Goal: Task Accomplishment & Management: Complete application form

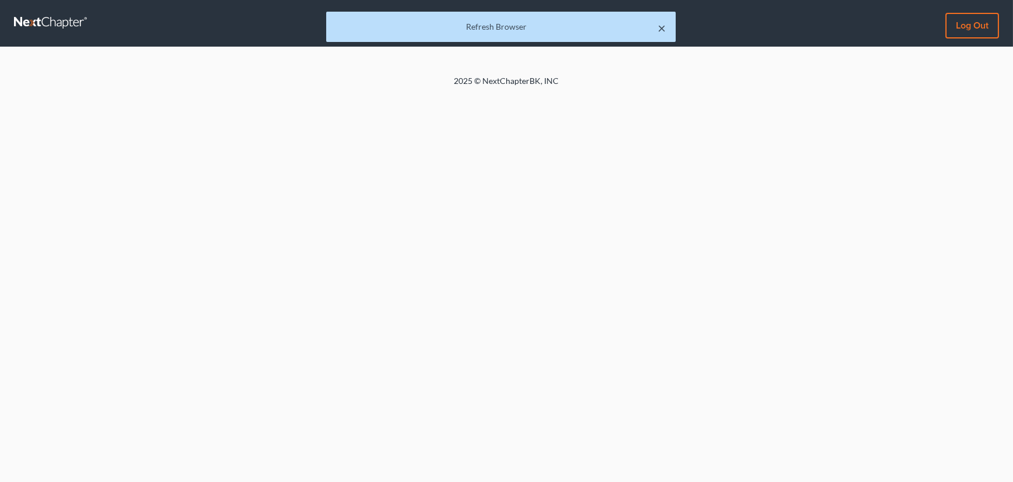
click at [661, 29] on button "×" at bounding box center [662, 28] width 8 height 14
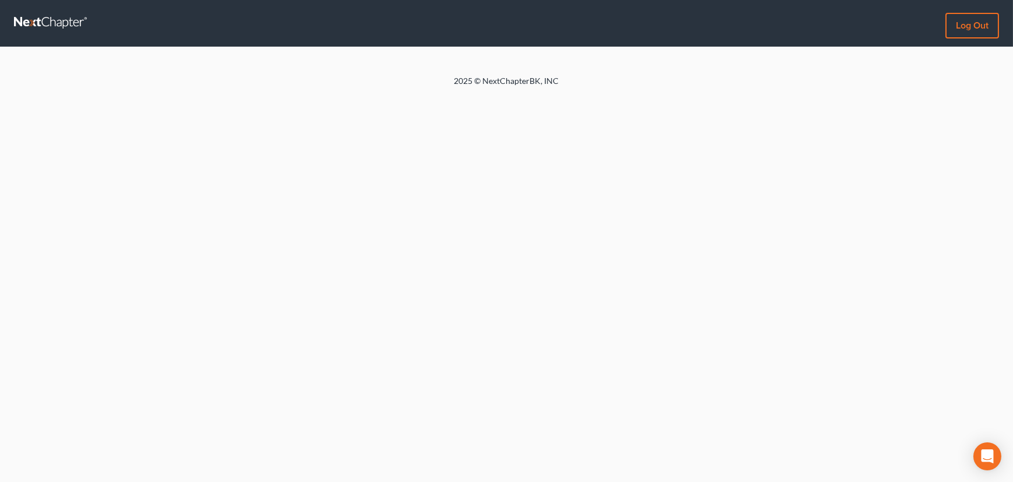
click at [35, 21] on link at bounding box center [51, 23] width 75 height 21
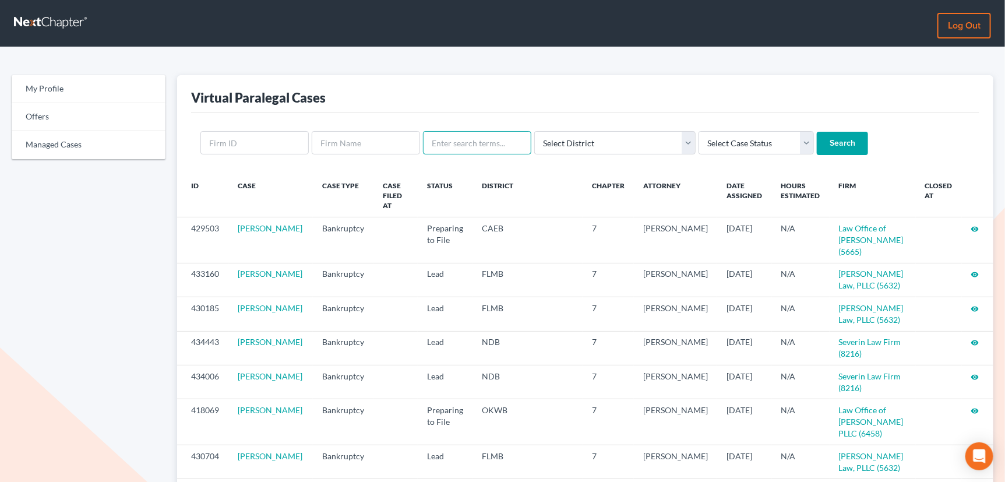
click at [454, 143] on input "text" at bounding box center [477, 142] width 108 height 23
type input "lindborg"
click at [817, 132] on input "Search" at bounding box center [842, 143] width 51 height 23
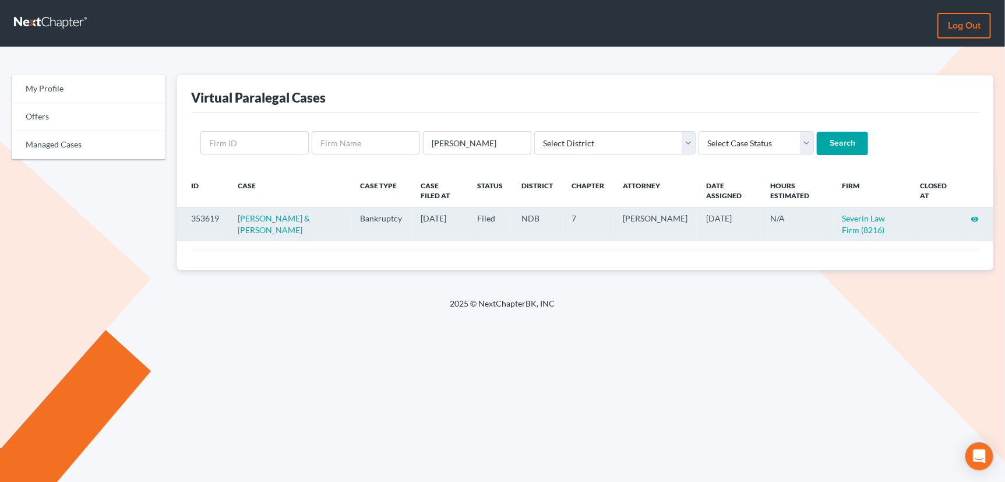
click at [976, 217] on icon "visibility" at bounding box center [975, 219] width 8 height 8
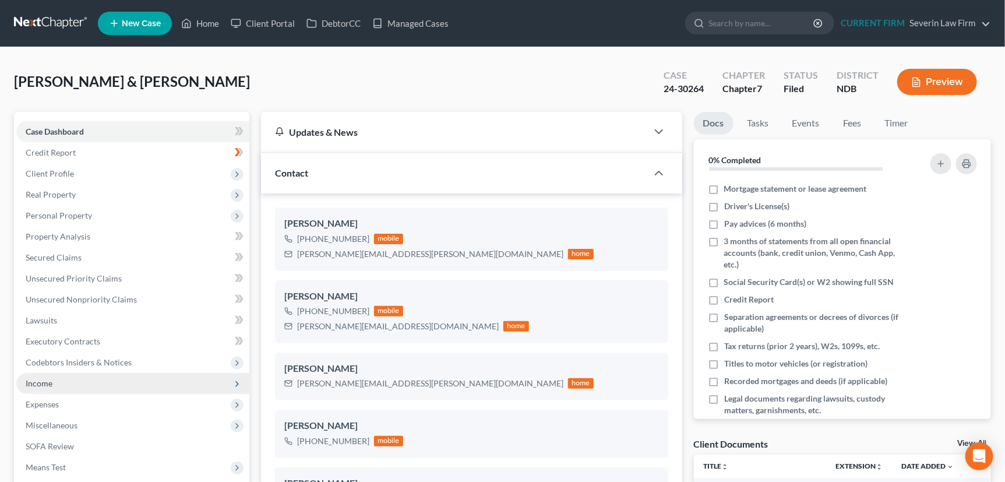
click at [34, 383] on span "Income" at bounding box center [39, 383] width 27 height 10
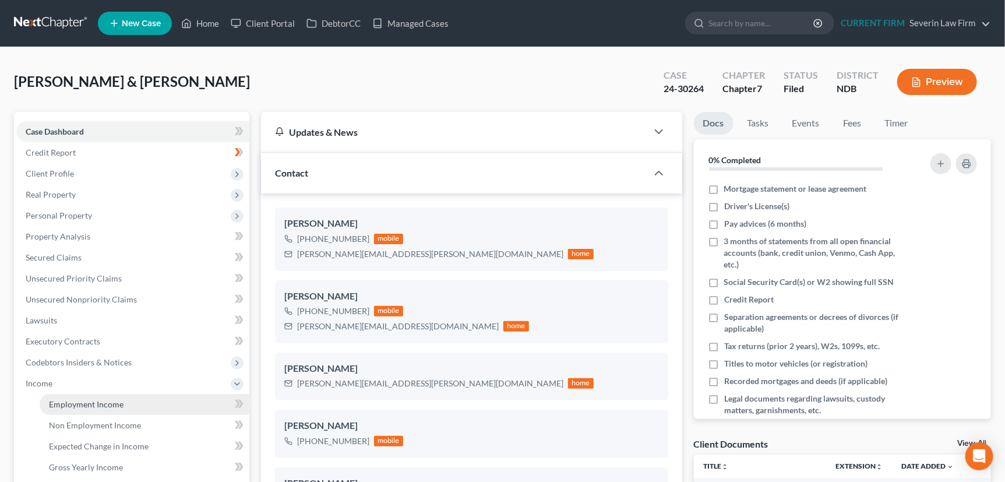
click at [68, 400] on span "Employment Income" at bounding box center [86, 404] width 75 height 10
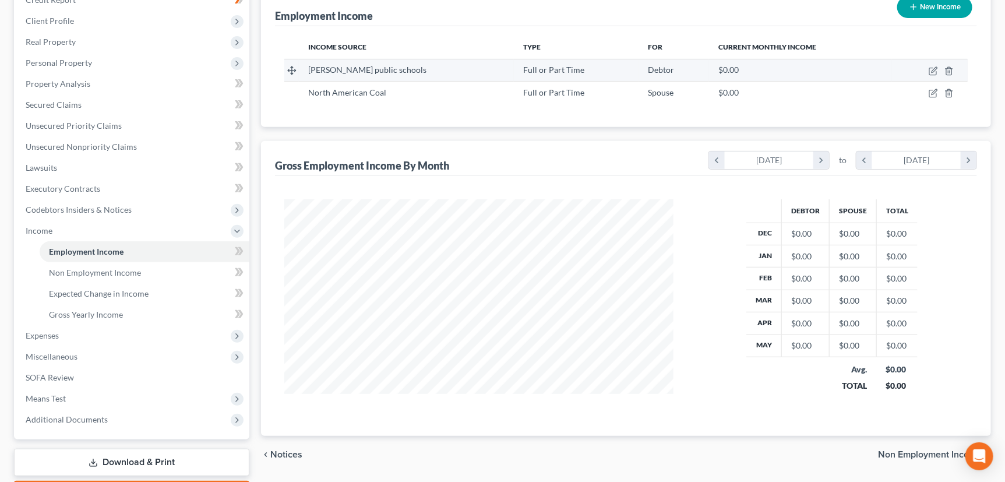
scroll to position [61, 0]
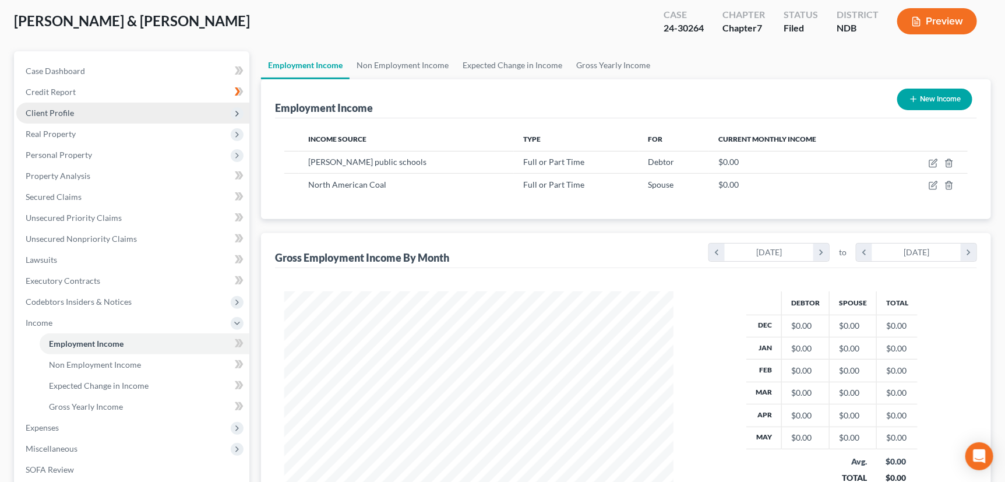
click at [46, 111] on span "Client Profile" at bounding box center [50, 113] width 48 height 10
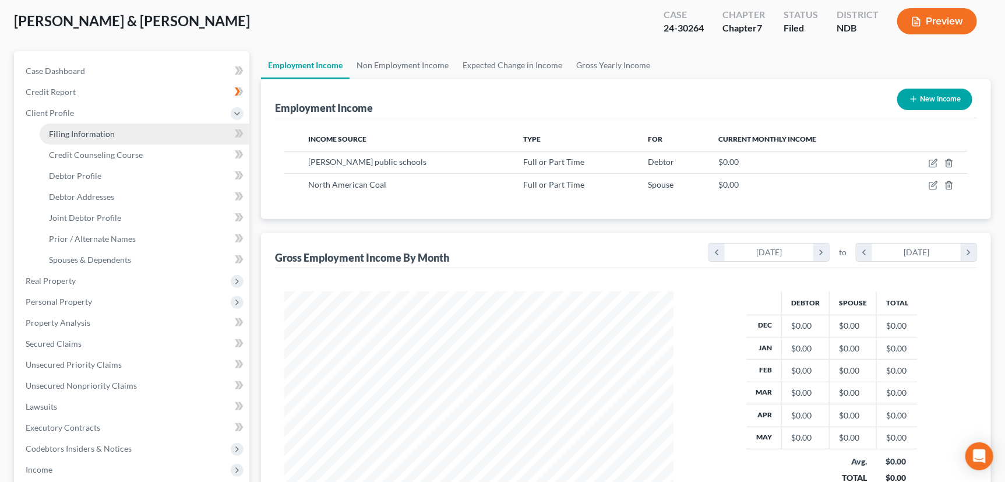
click at [52, 129] on span "Filing Information" at bounding box center [82, 134] width 66 height 10
select select "1"
select select "0"
select select "29"
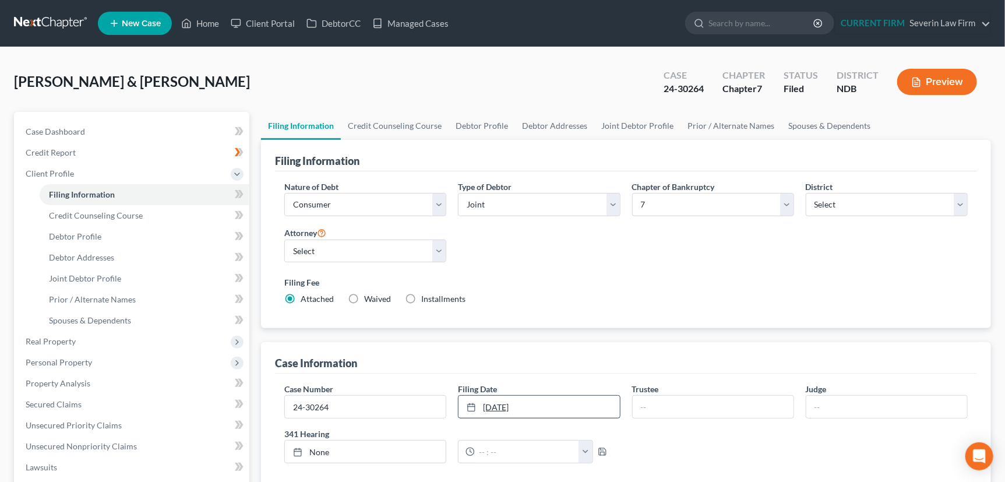
click at [527, 400] on link "[DATE]" at bounding box center [538, 406] width 161 height 22
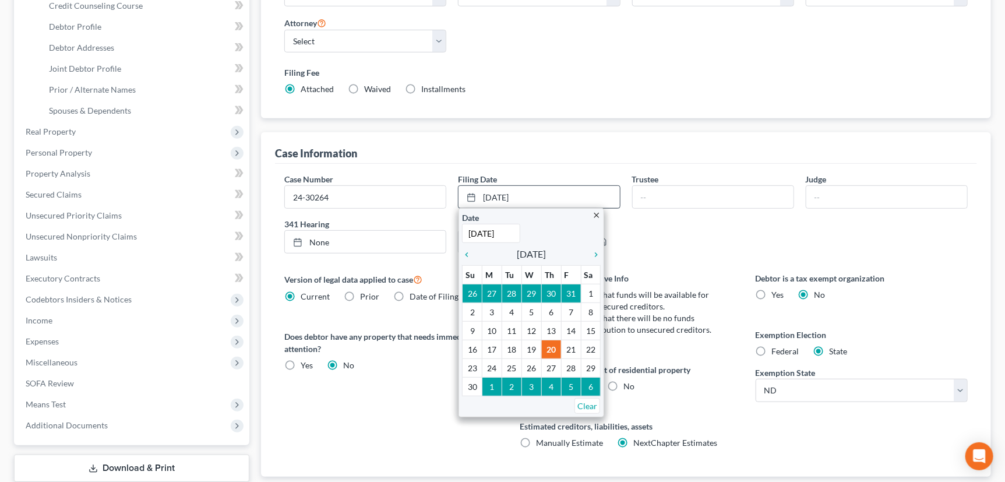
scroll to position [211, 0]
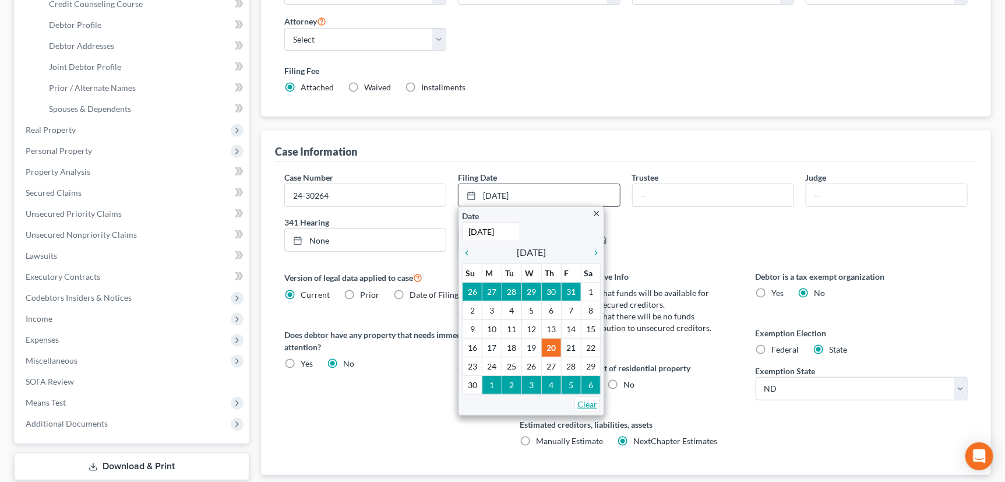
click at [584, 402] on link "Clear" at bounding box center [587, 404] width 26 height 16
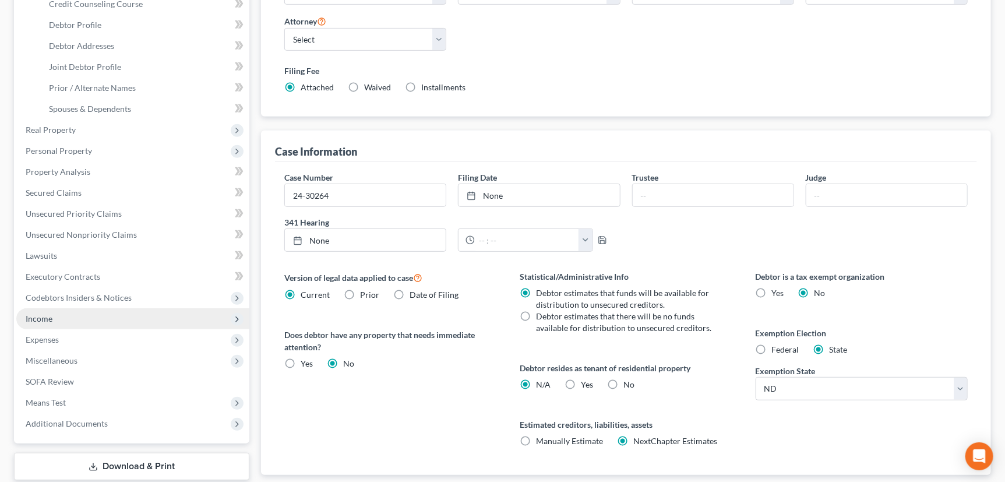
click at [29, 318] on span "Income" at bounding box center [39, 318] width 27 height 10
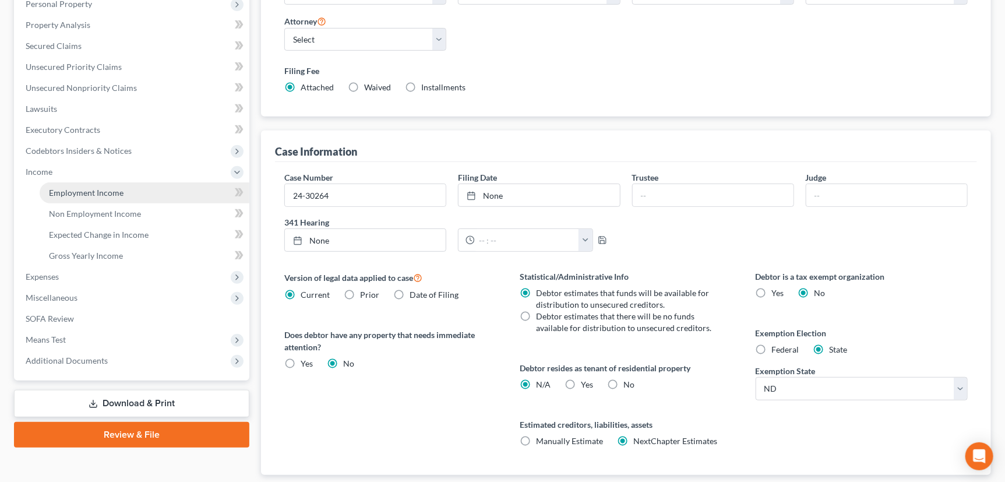
click at [107, 189] on span "Employment Income" at bounding box center [86, 193] width 75 height 10
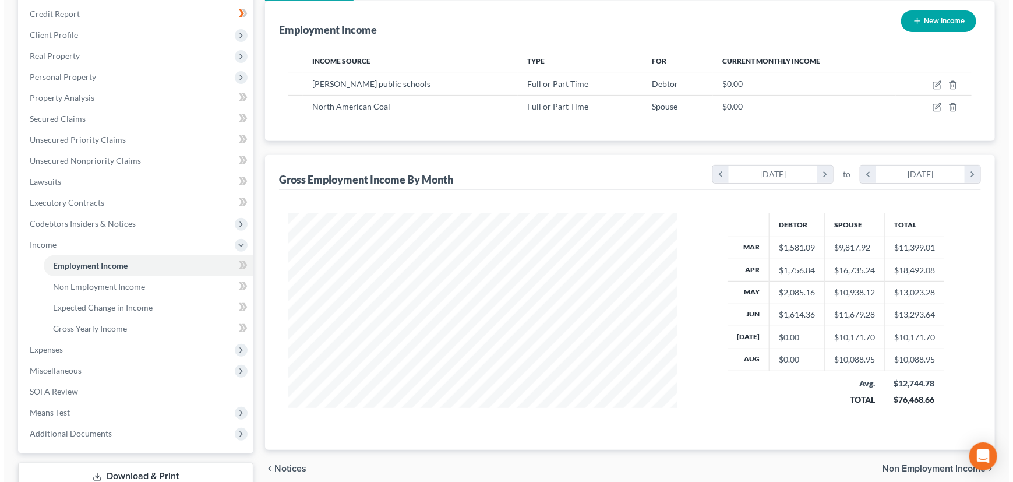
scroll to position [158, 0]
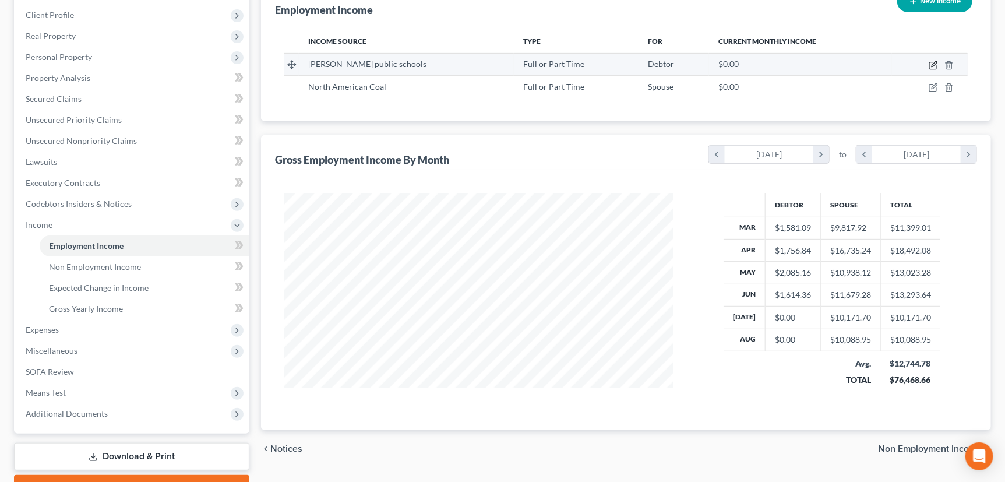
click at [932, 62] on icon "button" at bounding box center [932, 65] width 9 height 9
select select "0"
select select "29"
select select "1"
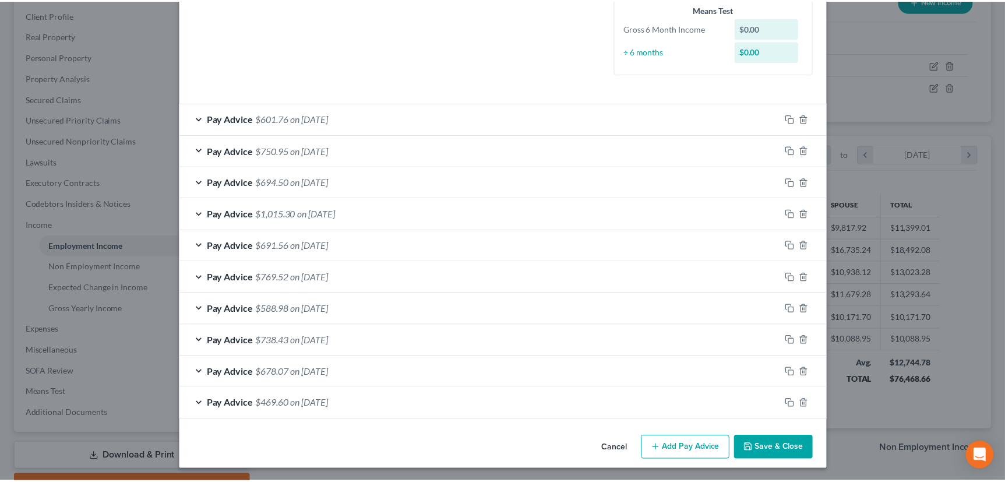
scroll to position [291, 0]
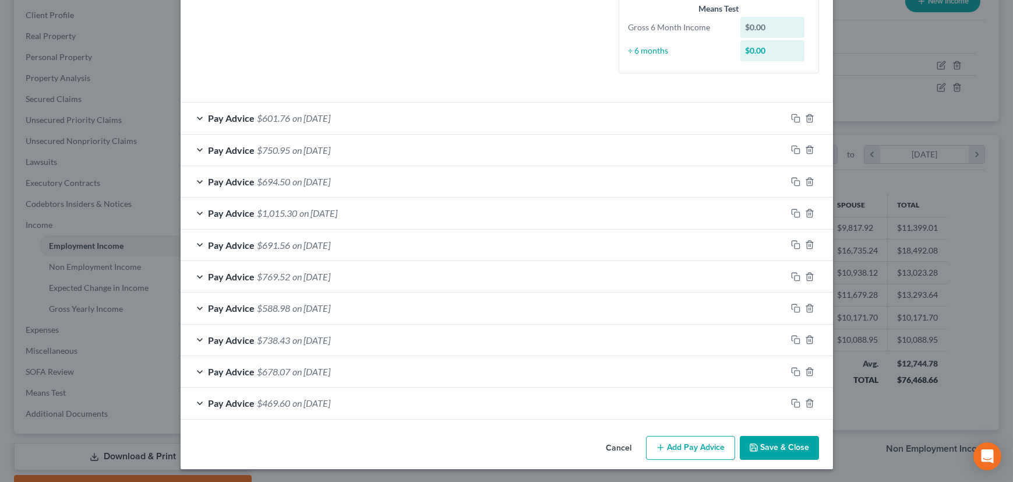
click at [619, 444] on button "Cancel" at bounding box center [619, 448] width 44 height 23
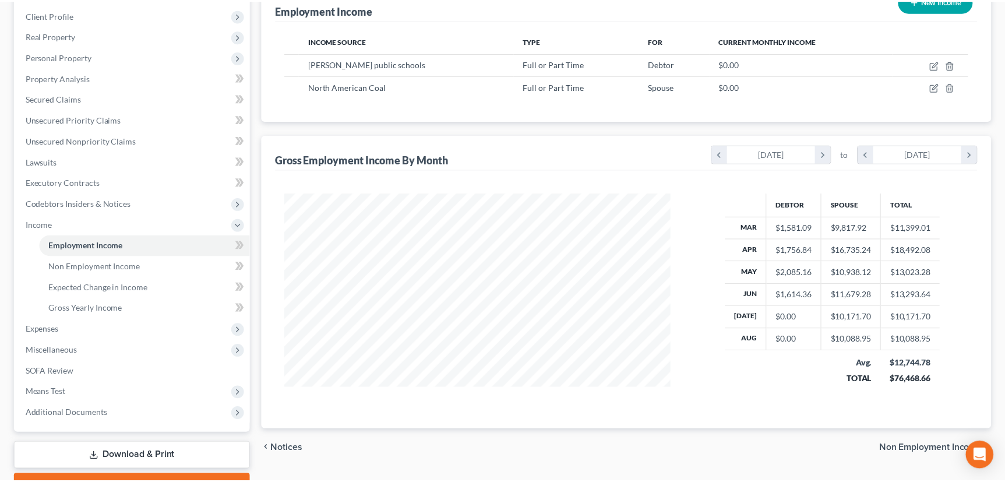
scroll to position [582218, 582015]
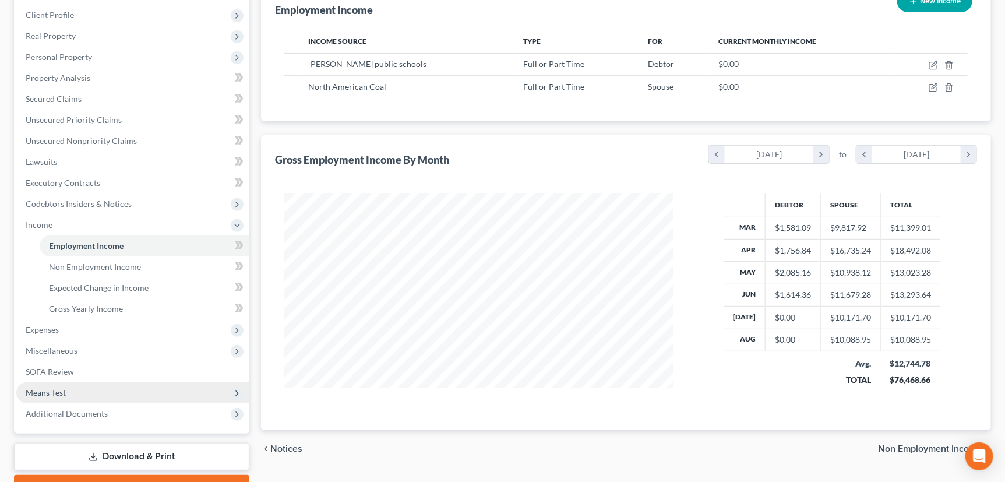
click at [33, 391] on span "Means Test" at bounding box center [46, 392] width 40 height 10
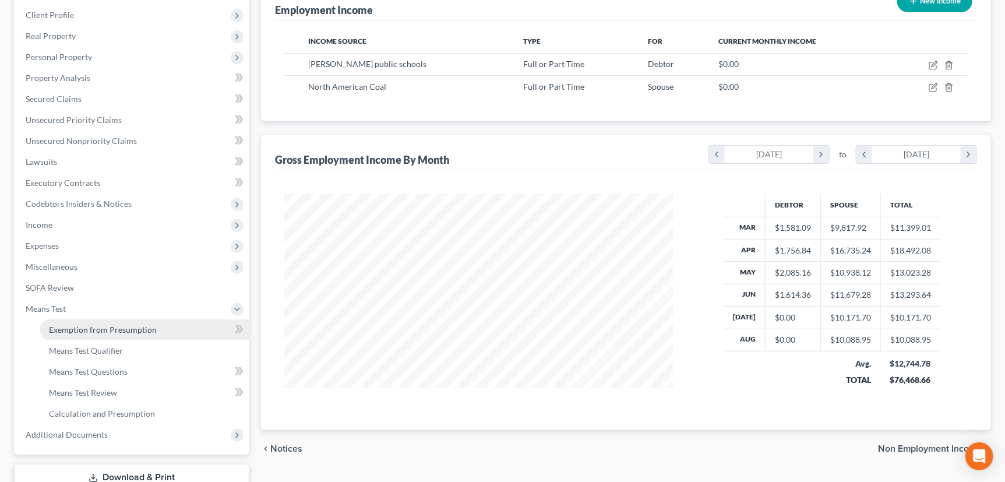
click at [133, 327] on span "Exemption from Presumption" at bounding box center [103, 329] width 108 height 10
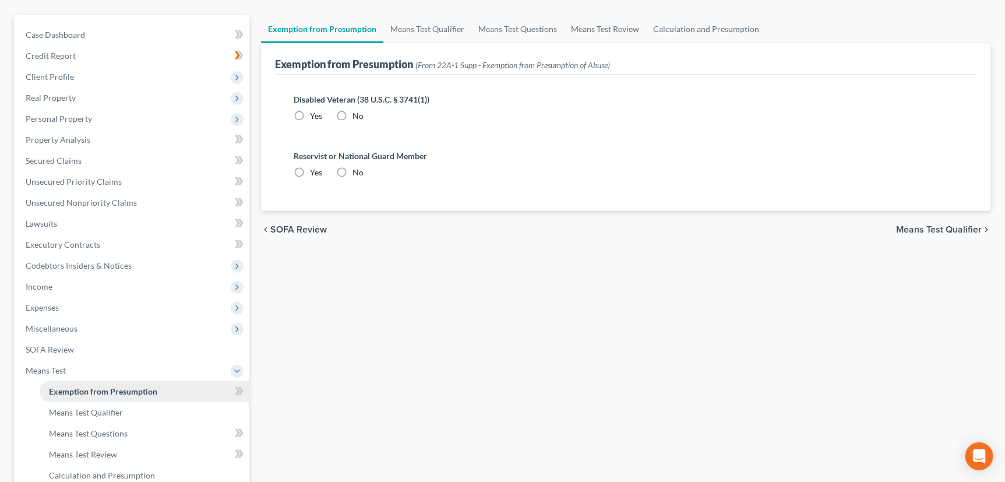
radio input "true"
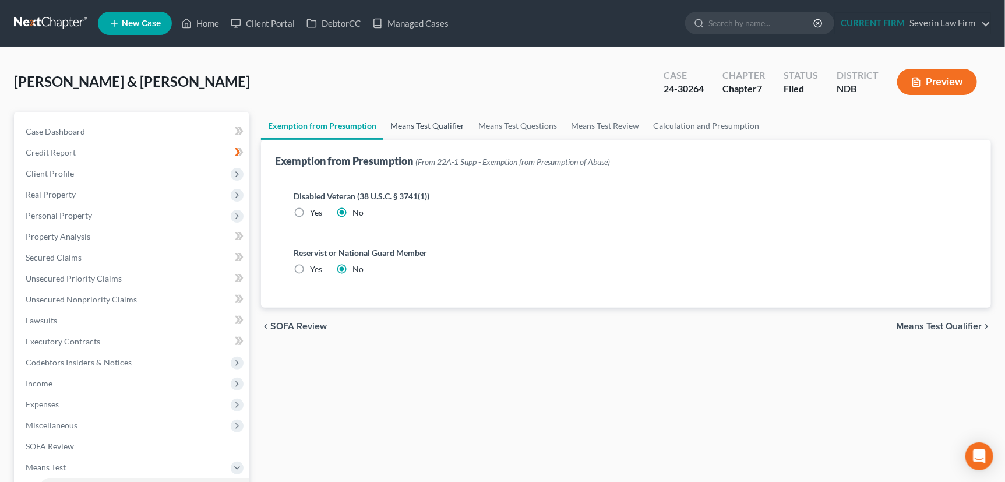
click at [421, 125] on link "Means Test Qualifier" at bounding box center [427, 126] width 88 height 28
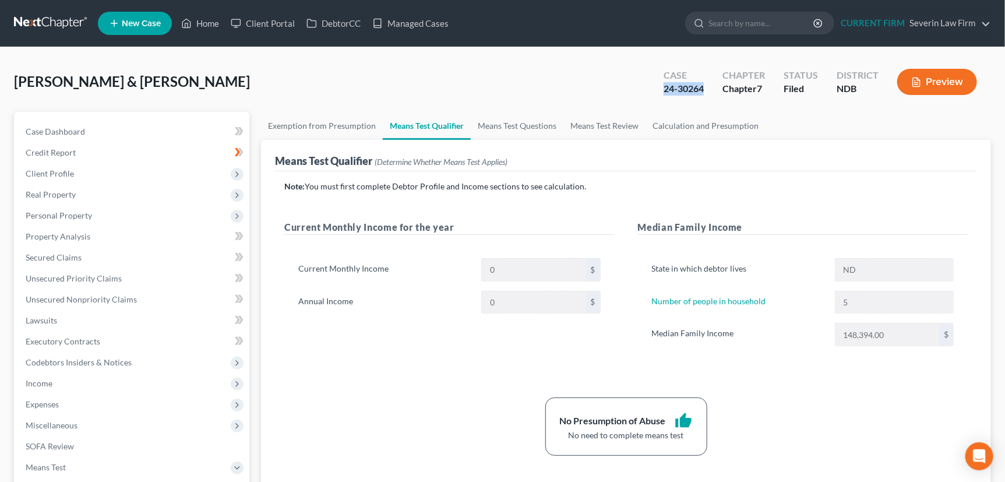
drag, startPoint x: 665, startPoint y: 87, endPoint x: 710, endPoint y: 87, distance: 44.8
click at [710, 87] on div "Case 24-30264" at bounding box center [683, 83] width 59 height 34
copy div "24-30264"
click at [53, 172] on span "Client Profile" at bounding box center [50, 173] width 48 height 10
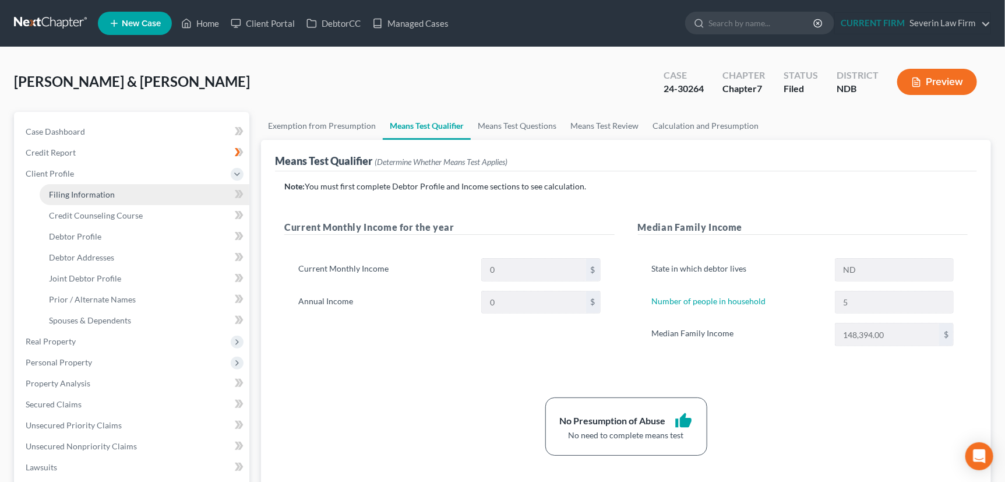
click at [68, 193] on span "Filing Information" at bounding box center [82, 194] width 66 height 10
select select "1"
select select "0"
select select "60"
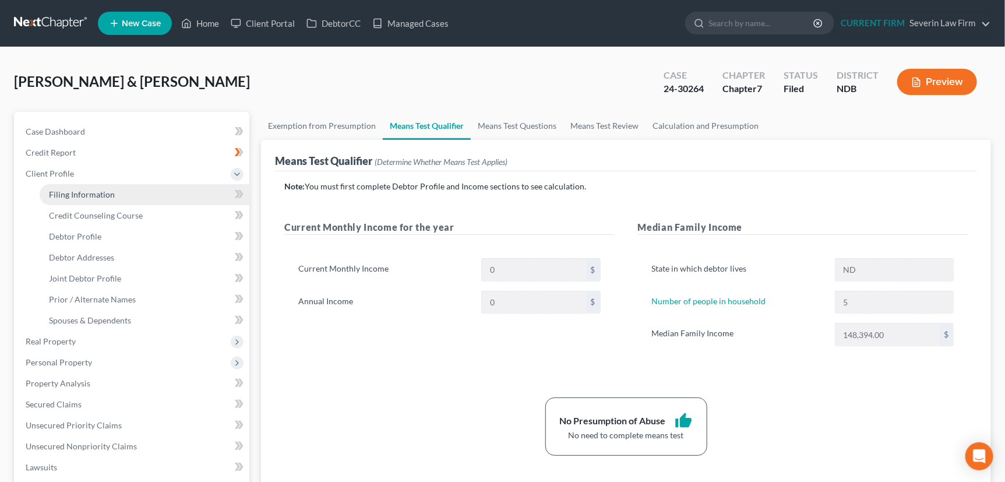
select select "0"
select select "29"
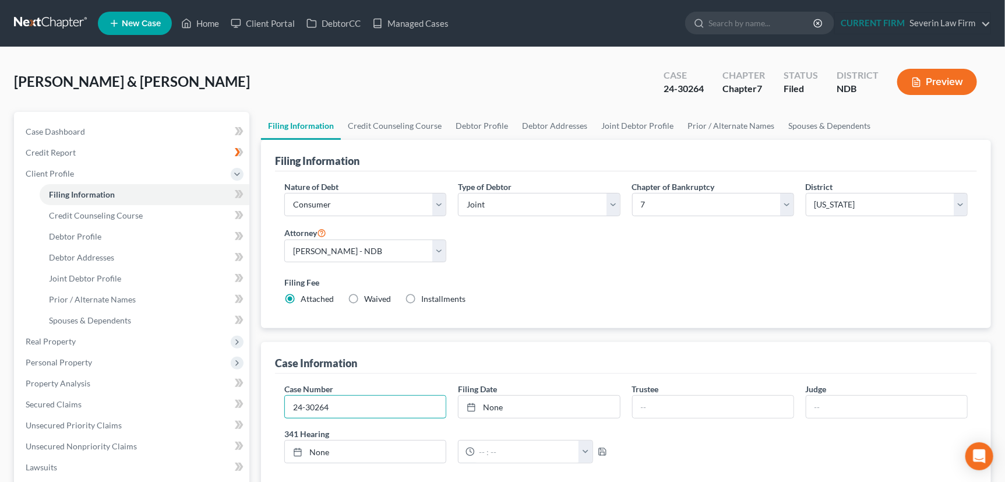
drag, startPoint x: 349, startPoint y: 401, endPoint x: 277, endPoint y: 400, distance: 72.8
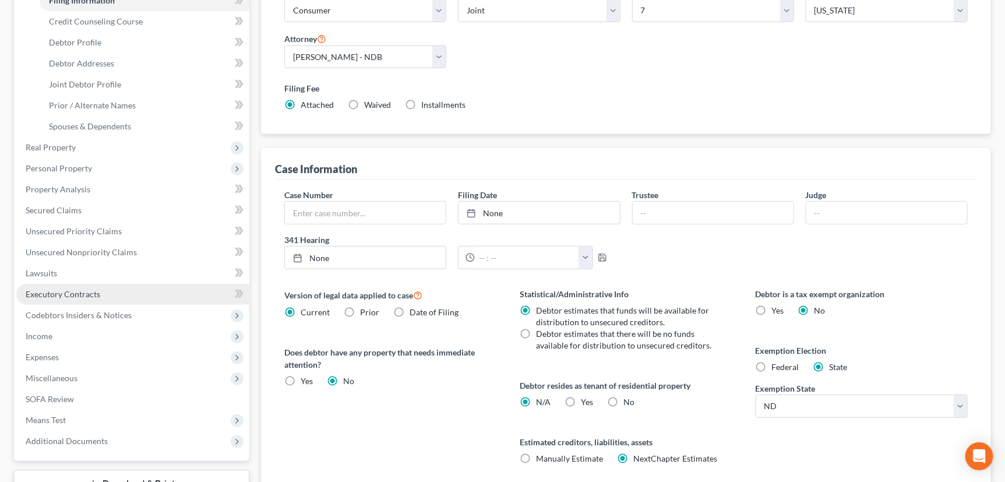
scroll to position [211, 0]
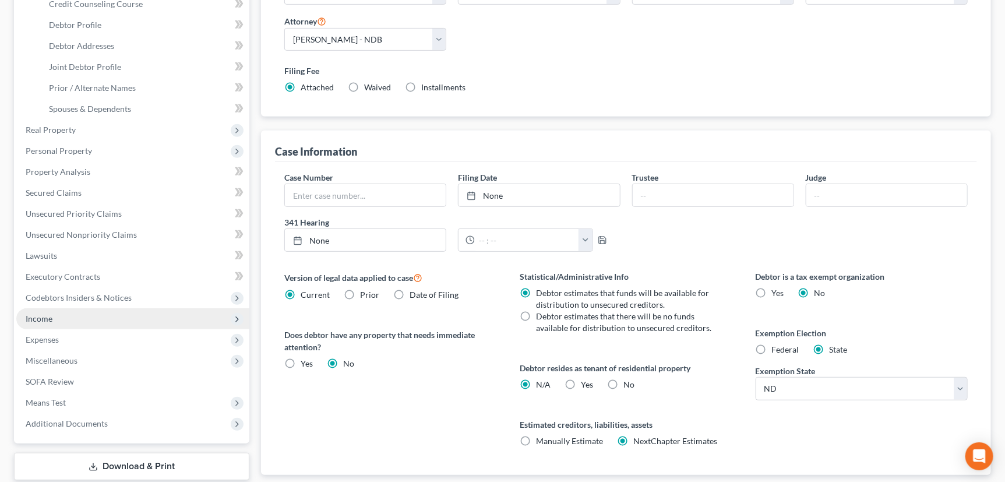
click at [44, 315] on span "Income" at bounding box center [39, 318] width 27 height 10
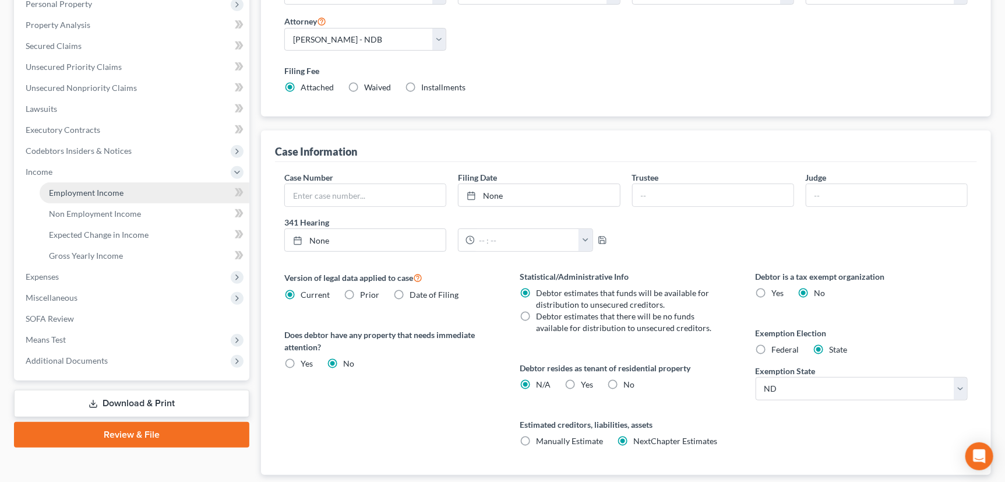
click at [99, 188] on span "Employment Income" at bounding box center [86, 193] width 75 height 10
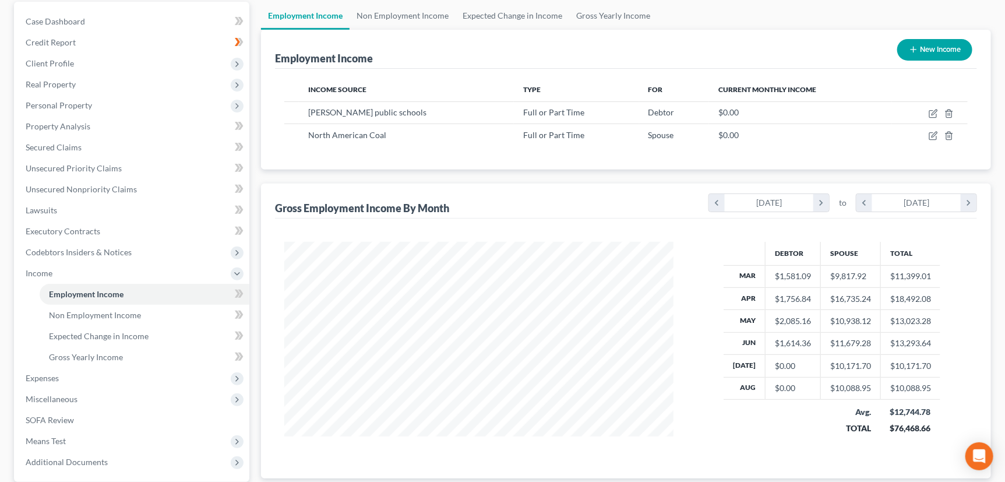
scroll to position [105, 0]
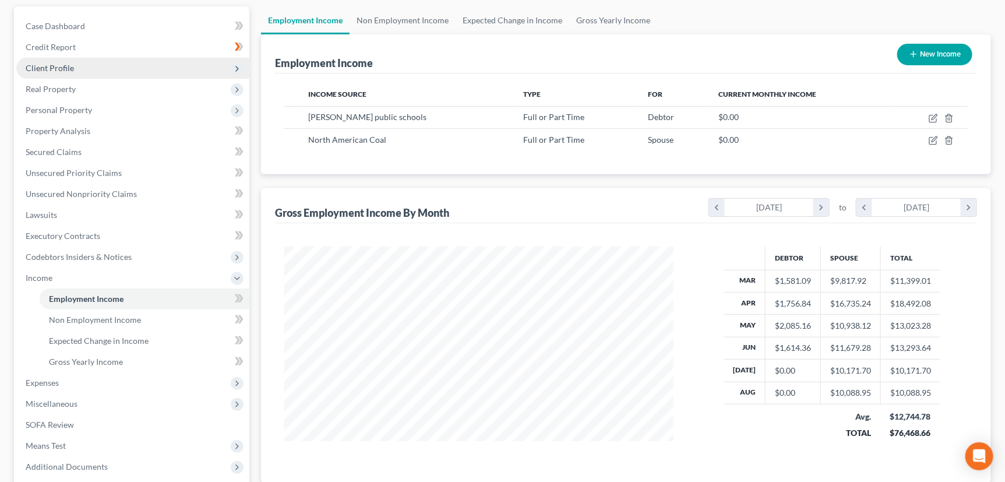
click at [45, 65] on span "Client Profile" at bounding box center [50, 68] width 48 height 10
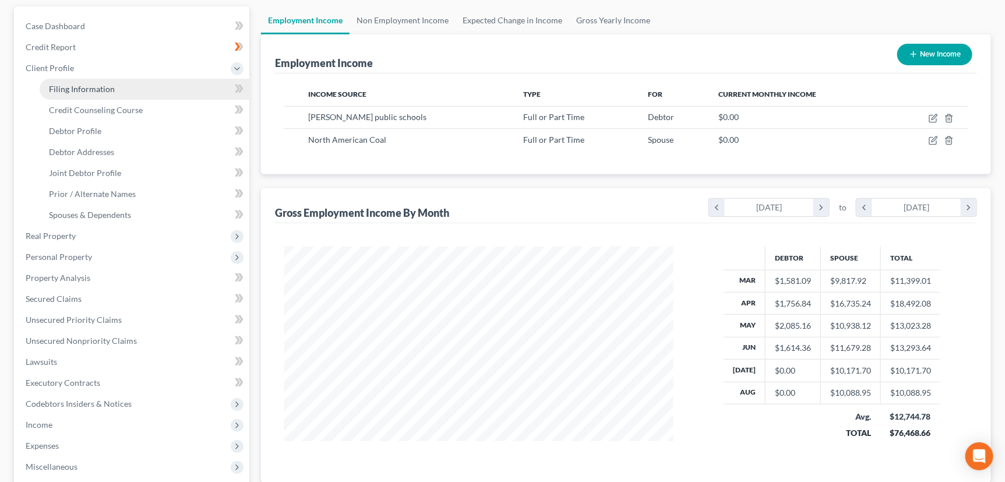
click at [63, 87] on span "Filing Information" at bounding box center [82, 89] width 66 height 10
select select "1"
select select "0"
select select "60"
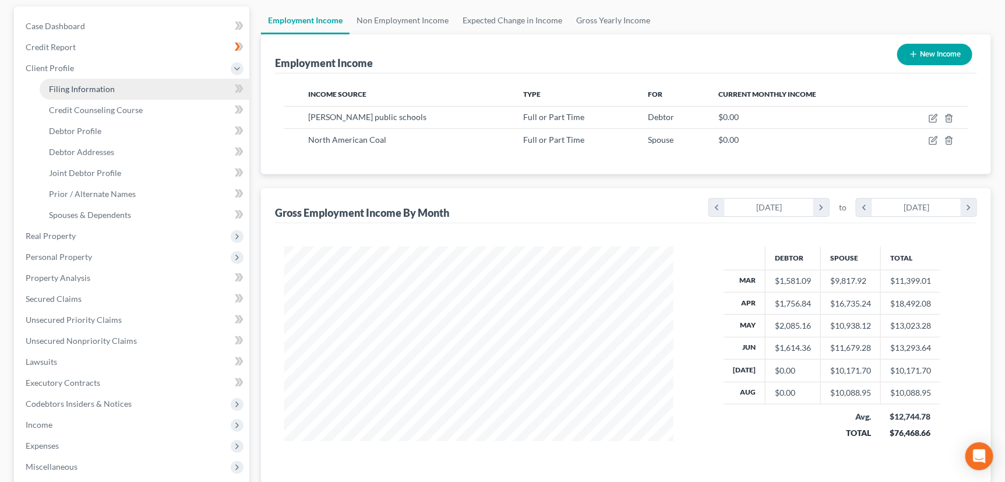
select select "0"
select select "29"
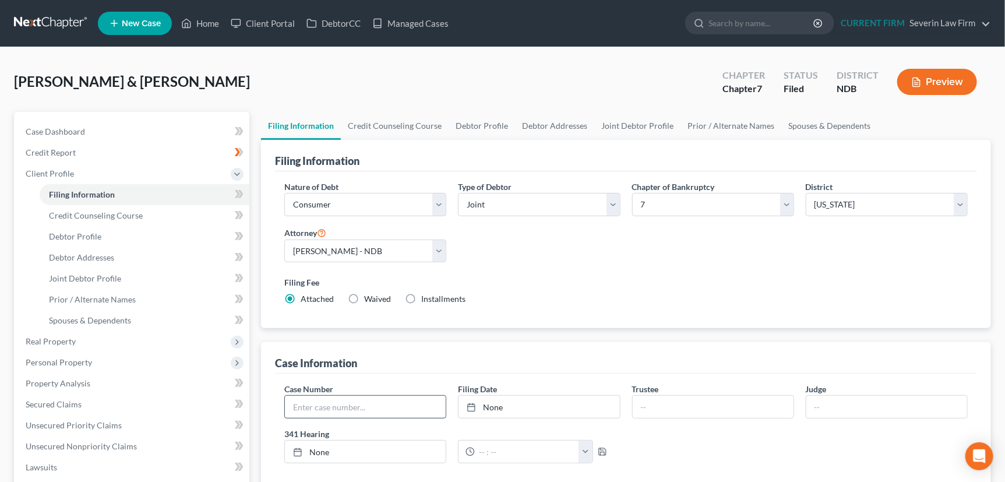
click at [295, 404] on input "text" at bounding box center [365, 406] width 161 height 22
paste input "24-30264"
type input "24-30264"
click at [499, 403] on link "None" at bounding box center [538, 406] width 161 height 22
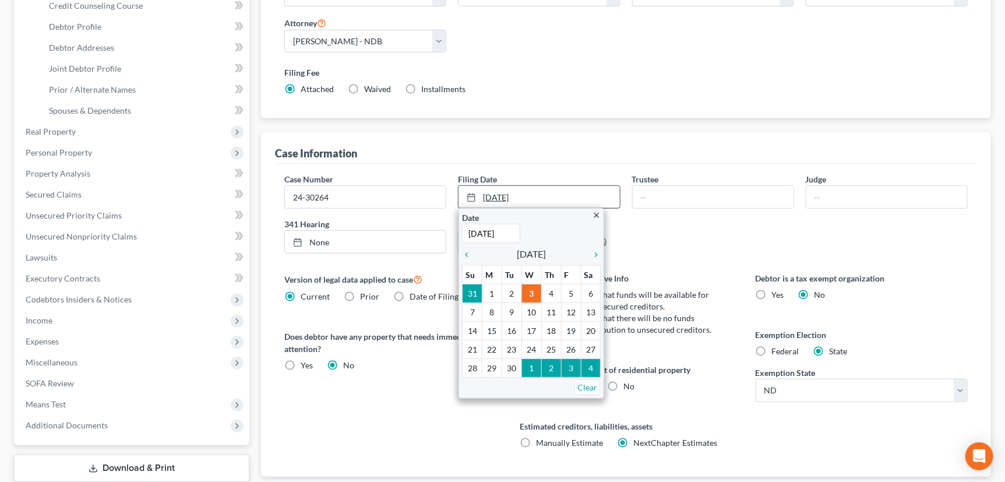
scroll to position [211, 0]
type input "[DATE]"
click at [384, 408] on div "Version of legal data applied to case Current Prior Date of Filing Legal data v…" at bounding box center [390, 372] width 235 height 204
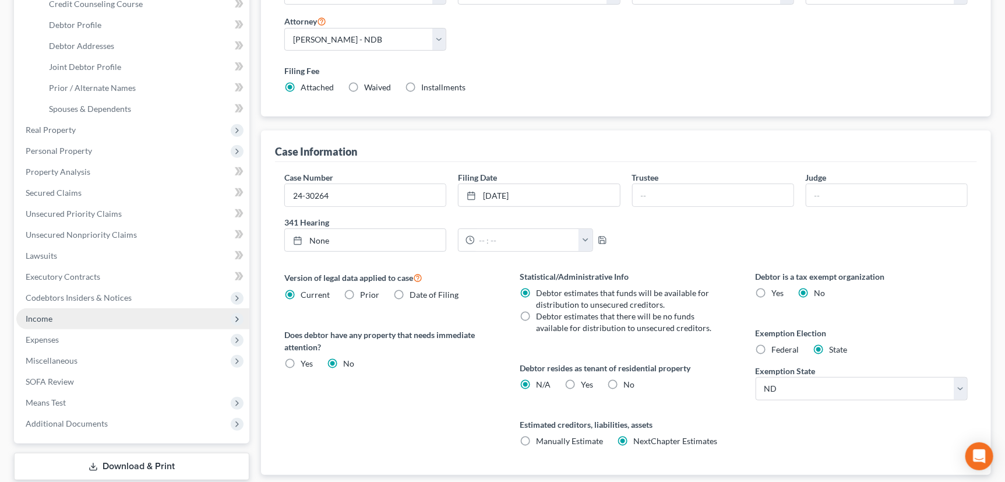
click at [45, 317] on span "Income" at bounding box center [39, 318] width 27 height 10
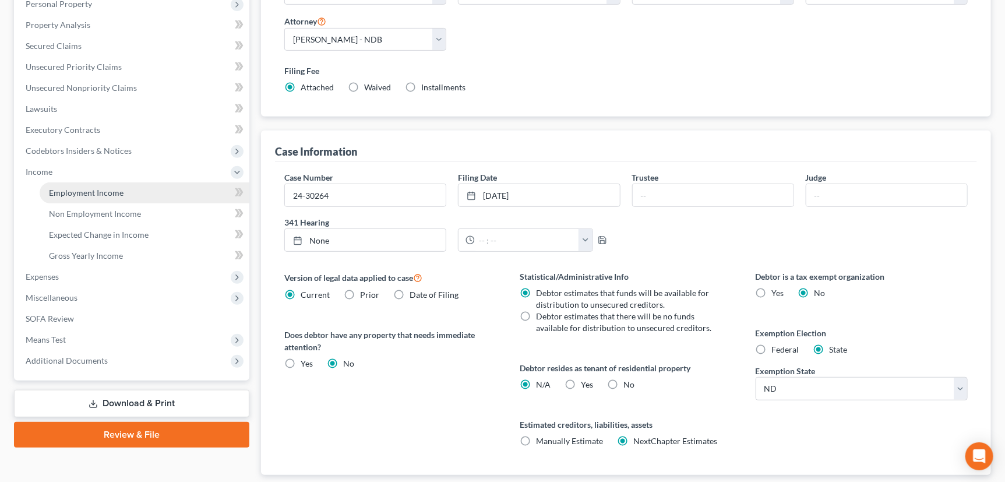
click at [107, 189] on span "Employment Income" at bounding box center [86, 193] width 75 height 10
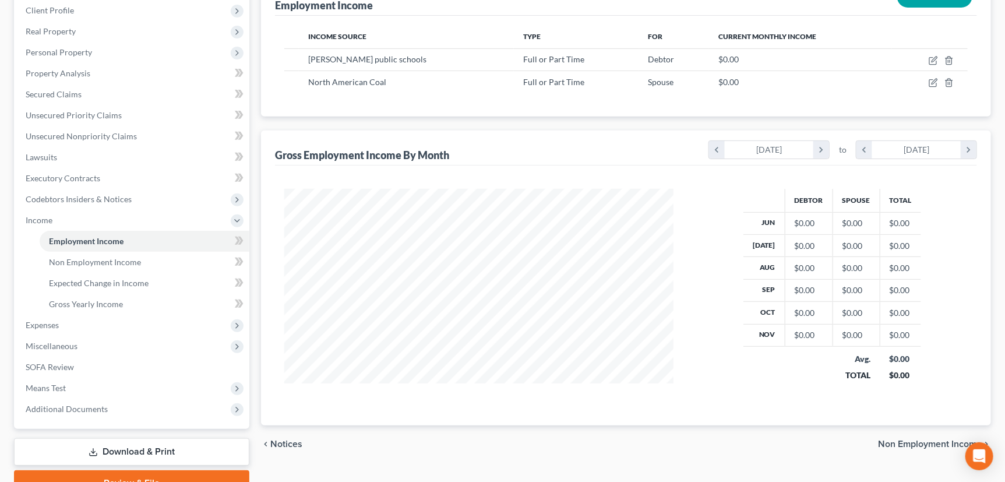
scroll to position [114, 0]
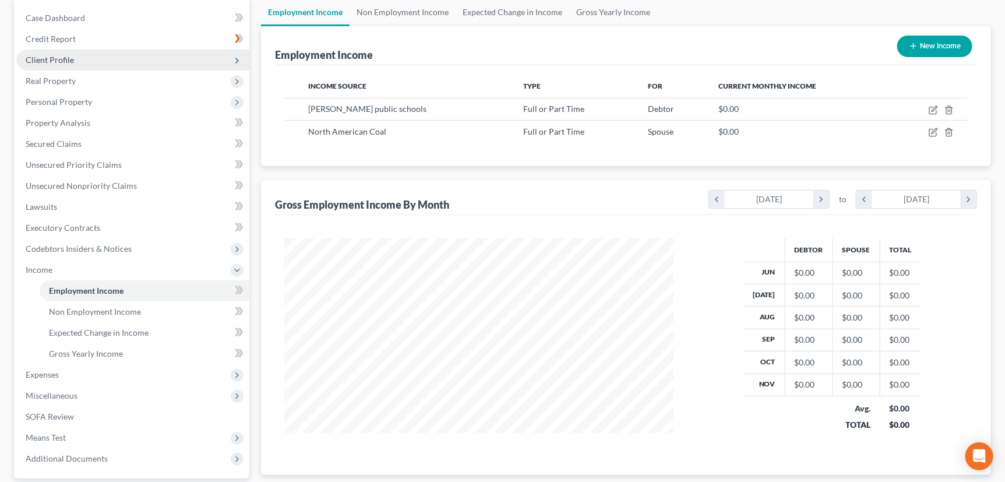
click at [38, 56] on span "Client Profile" at bounding box center [50, 60] width 48 height 10
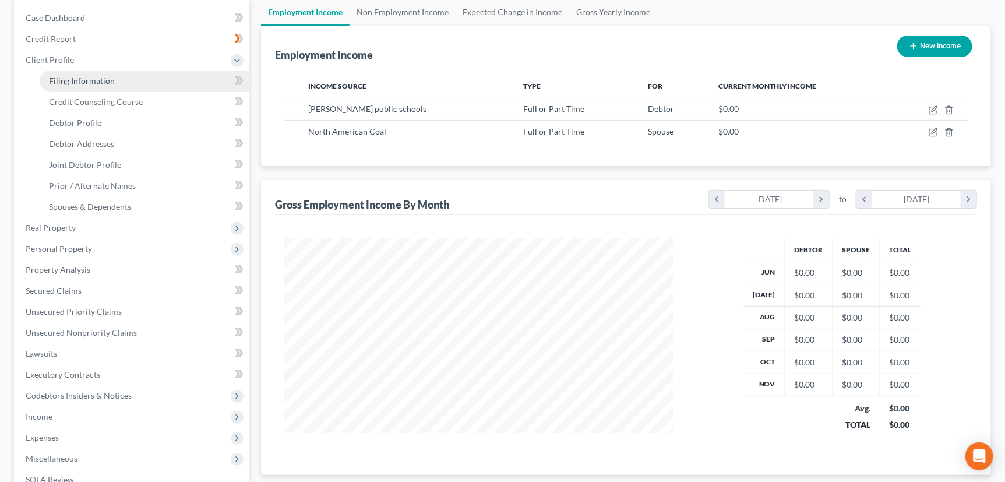
click at [77, 85] on link "Filing Information" at bounding box center [145, 80] width 210 height 21
select select "1"
select select "0"
select select "60"
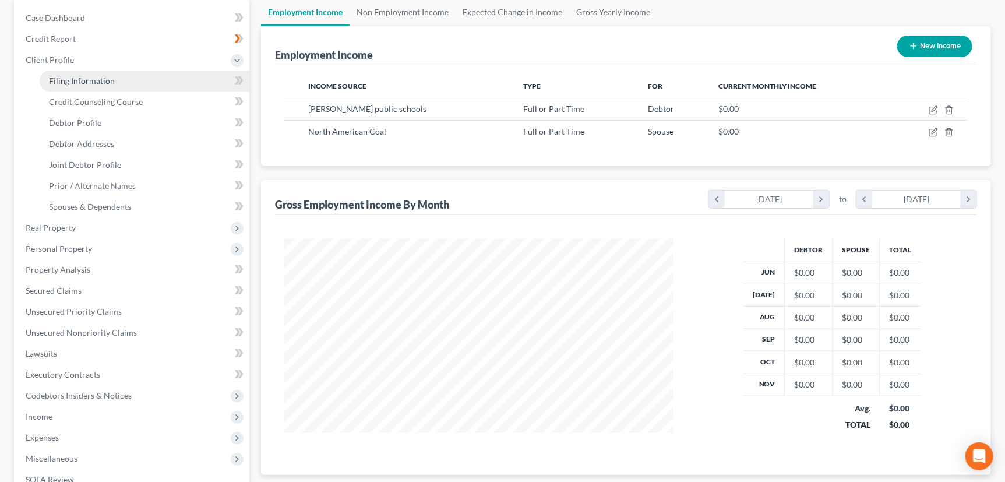
select select "0"
select select "29"
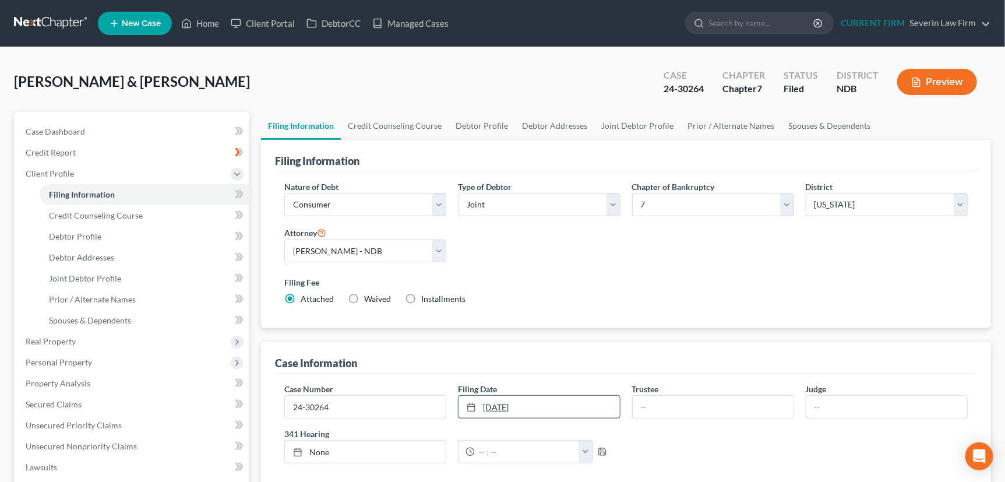
click at [540, 402] on link "[DATE]" at bounding box center [538, 406] width 161 height 22
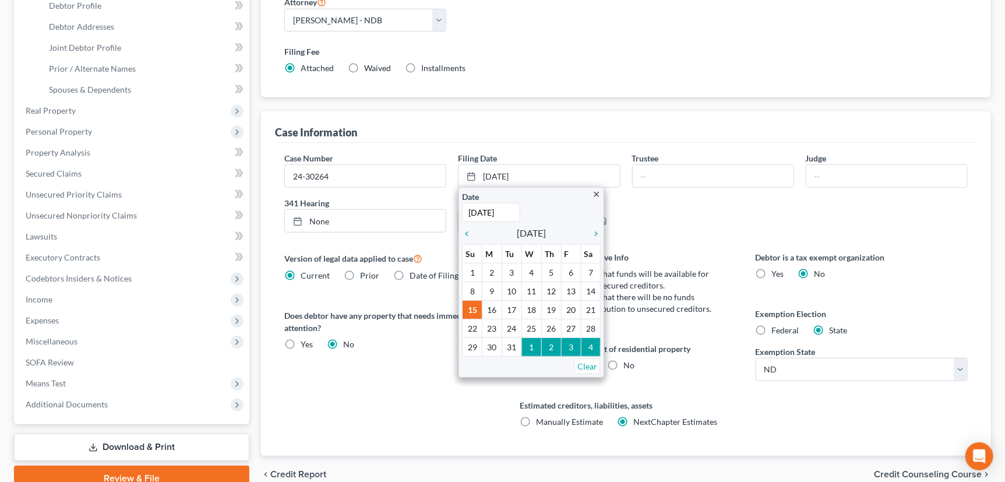
scroll to position [264, 0]
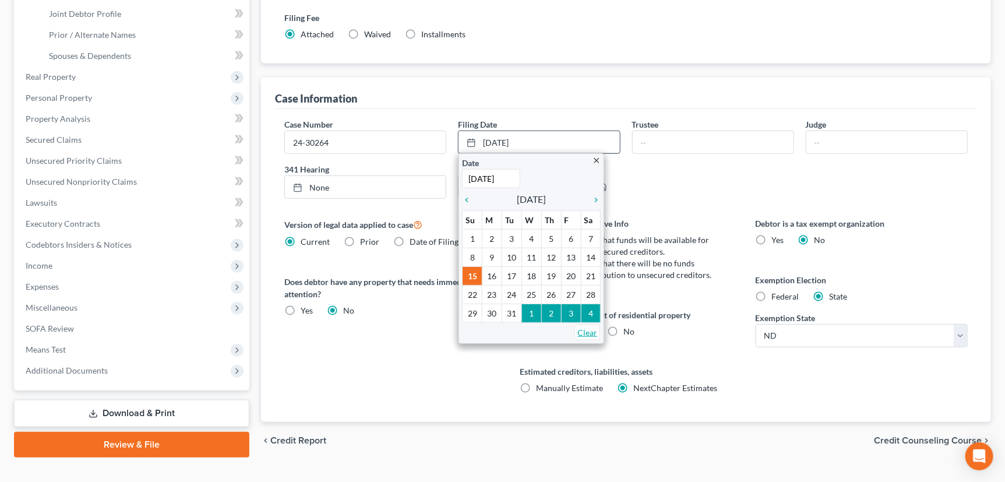
click at [591, 327] on link "Clear" at bounding box center [587, 332] width 26 height 16
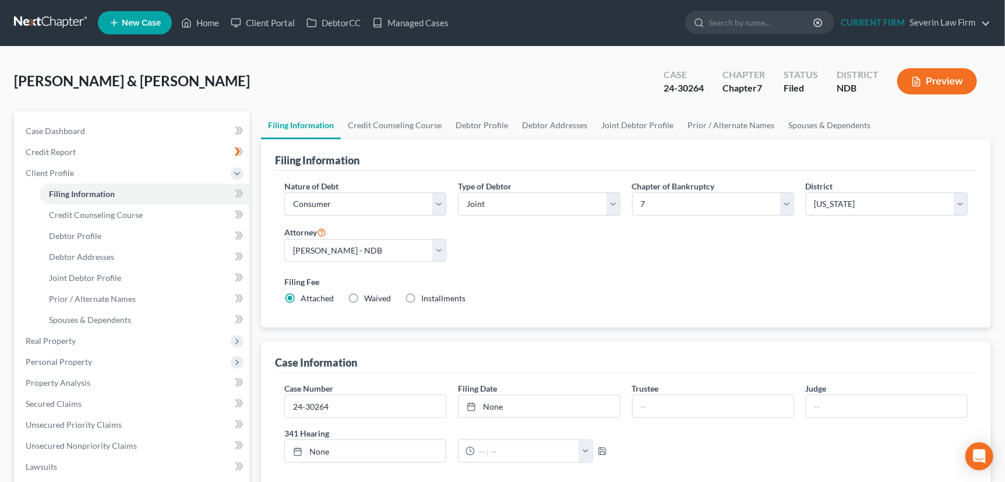
scroll to position [0, 0]
